Goal: Information Seeking & Learning: Find specific fact

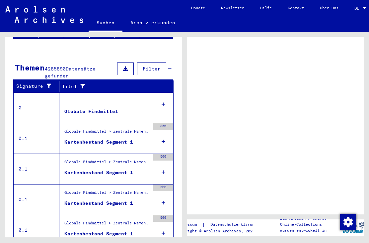
scroll to position [105, 0]
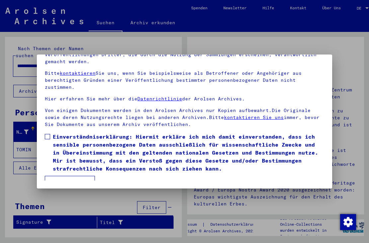
scroll to position [71, 0]
click at [48, 132] on label "Einverständniserklärung: Hiermit erkläre ich mich damit einverstanden, dass ich…" at bounding box center [185, 152] width 280 height 40
click at [53, 174] on mat-dialog-content "Unsere Nutzungsbedingungen wurden durch den Internationalen Ausschuss als obers…" at bounding box center [184, 101] width 295 height 158
click at [66, 175] on mat-dialog-content "Unsere Nutzungsbedingungen wurden durch den Internationalen Ausschuss als obers…" at bounding box center [184, 101] width 295 height 158
click at [70, 174] on mat-dialog-content "Unsere Nutzungsbedingungen wurden durch den Internationalen Ausschuss als obers…" at bounding box center [184, 101] width 295 height 158
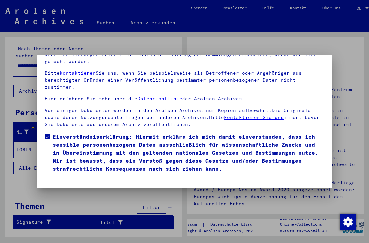
click at [73, 174] on mat-dialog-content "Unsere Nutzungsbedingungen wurden durch den Internationalen Ausschuss als obers…" at bounding box center [184, 101] width 295 height 158
click at [74, 173] on mat-dialog-content "Unsere Nutzungsbedingungen wurden durch den Internationalen Ausschuss als obers…" at bounding box center [184, 101] width 295 height 158
click at [66, 172] on mat-dialog-content "Unsere Nutzungsbedingungen wurden durch den Internationalen Ausschuss als obers…" at bounding box center [184, 101] width 295 height 158
click at [70, 170] on mat-dialog-content "Unsere Nutzungsbedingungen wurden durch den Internationalen Ausschuss als obers…" at bounding box center [184, 101] width 295 height 158
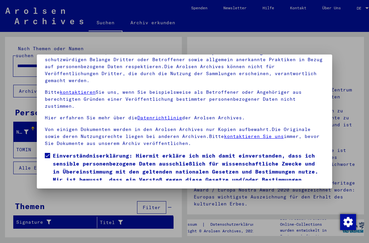
scroll to position [17, 0]
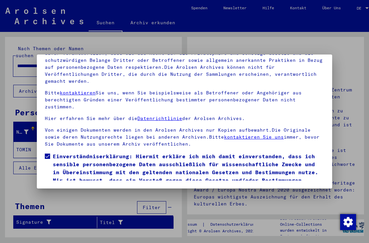
click at [67, 195] on button "Ich stimme zu" at bounding box center [70, 201] width 50 height 13
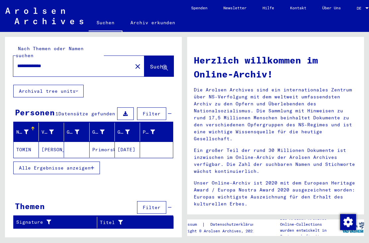
click at [66, 173] on div "Nachname Vorname Geburtsname Geburt‏ Geburtsdatum Prisoner # [PERSON_NAME] [DAT…" at bounding box center [93, 153] width 177 height 60
click at [37, 62] on input "**********" at bounding box center [70, 65] width 107 height 7
type input "******"
click at [154, 66] on button "Suche" at bounding box center [158, 66] width 29 height 21
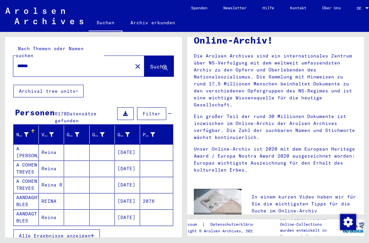
scroll to position [36, 0]
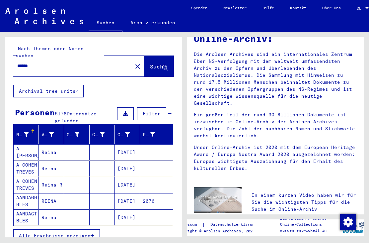
click at [44, 232] on span "Alle Ergebnisse anzeigen" at bounding box center [55, 235] width 72 height 6
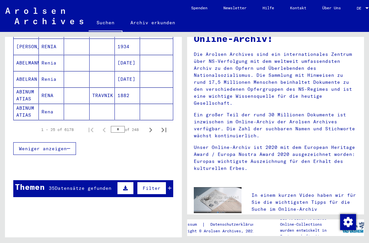
scroll to position [432, 0]
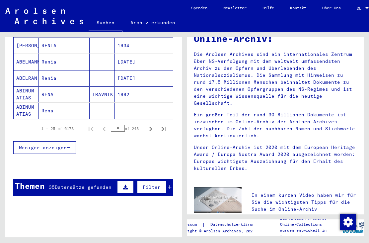
click at [33, 180] on div "Themen" at bounding box center [30, 186] width 30 height 12
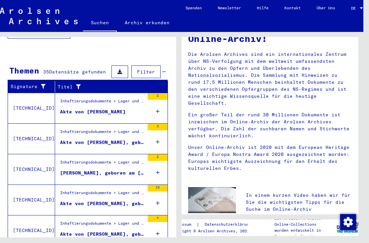
scroll to position [16, 6]
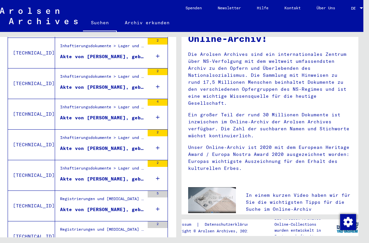
scroll to position [352, 0]
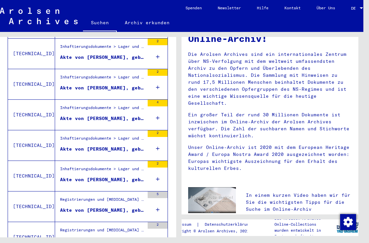
click at [161, 167] on mat-cell at bounding box center [150, 175] width 33 height 16
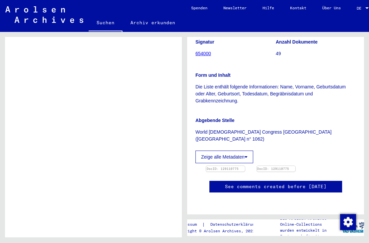
scroll to position [166, 0]
click at [244, 166] on img at bounding box center [225, 166] width 39 height 0
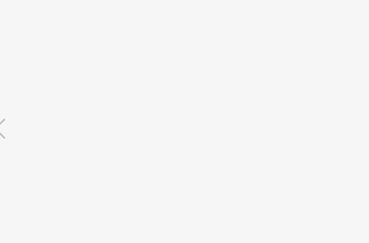
click at [312, 96] on icon at bounding box center [316, 104] width 8 height 16
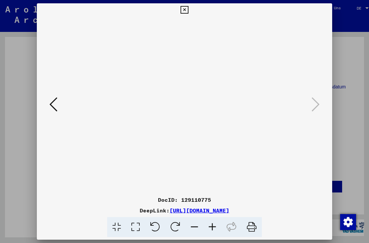
click at [188, 10] on icon at bounding box center [185, 10] width 8 height 8
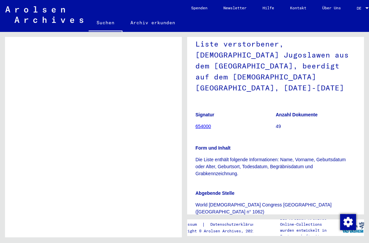
scroll to position [385, 0]
